Goal: Check status: Check status

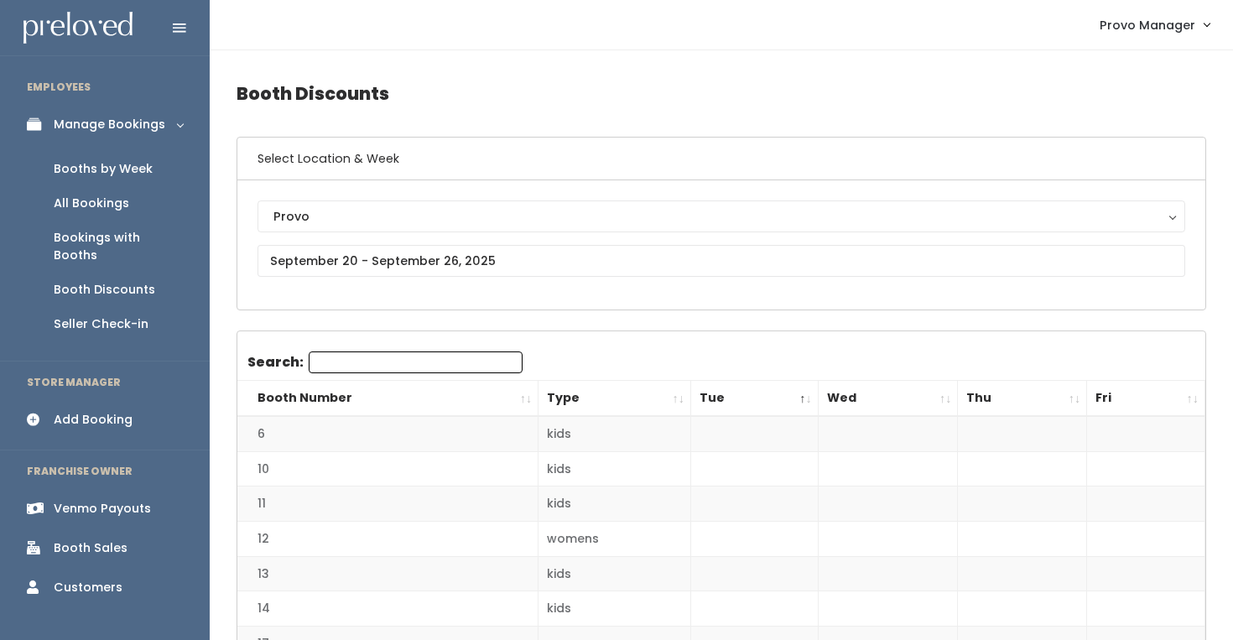
click at [124, 172] on div "Booths by Week" at bounding box center [103, 169] width 99 height 18
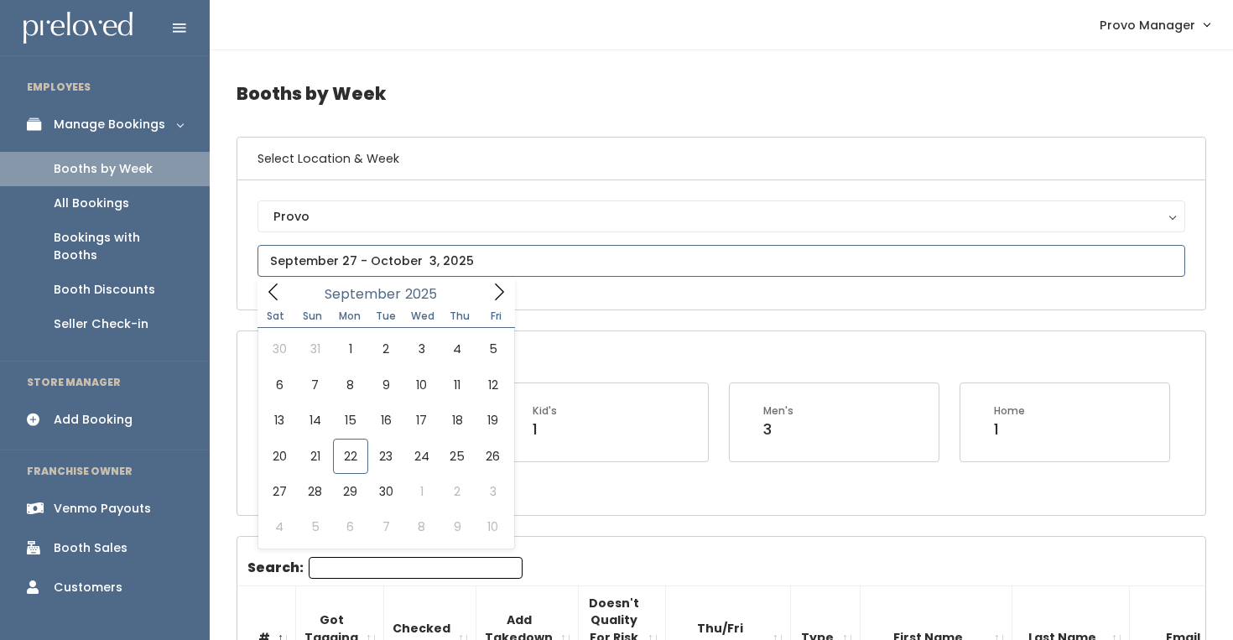
click at [358, 257] on input "text" at bounding box center [720, 261] width 927 height 32
type input "September 13 to September 19"
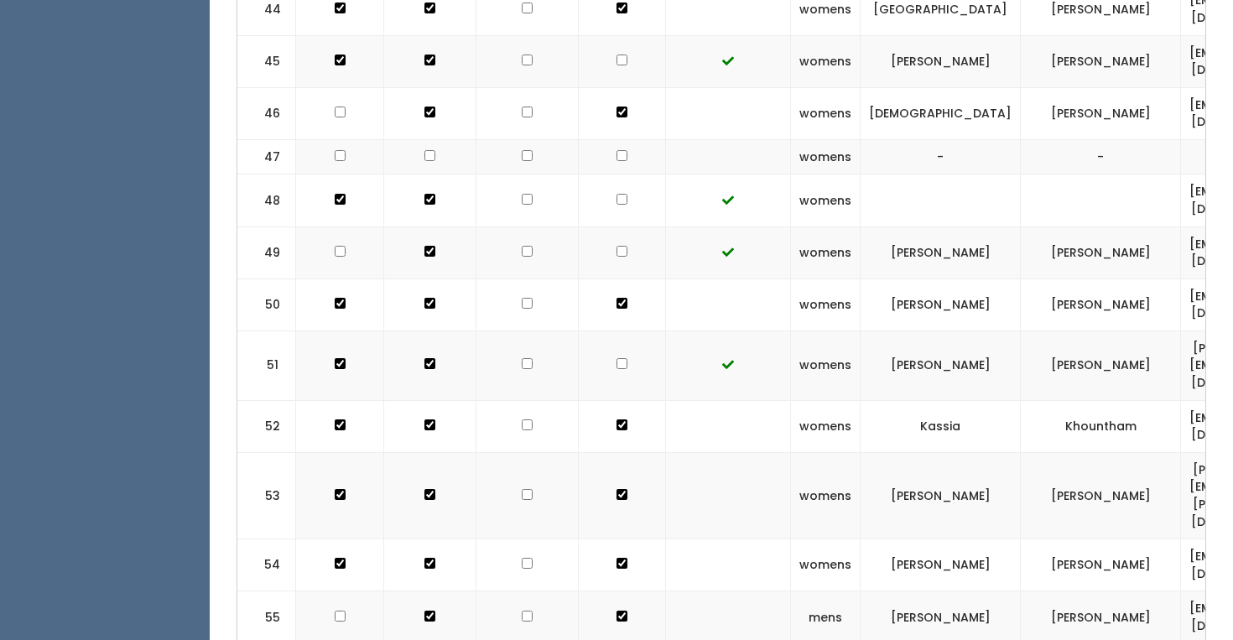
scroll to position [2940, 0]
